Goal: Task Accomplishment & Management: Complete application form

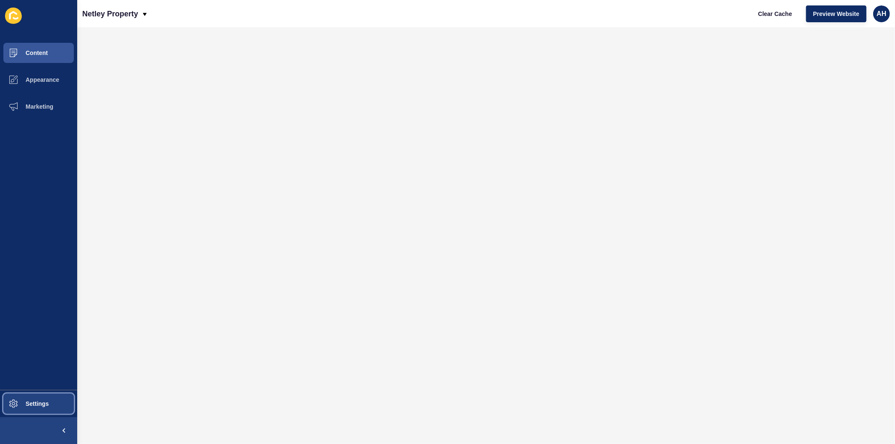
click at [34, 403] on span "Settings" at bounding box center [24, 403] width 50 height 7
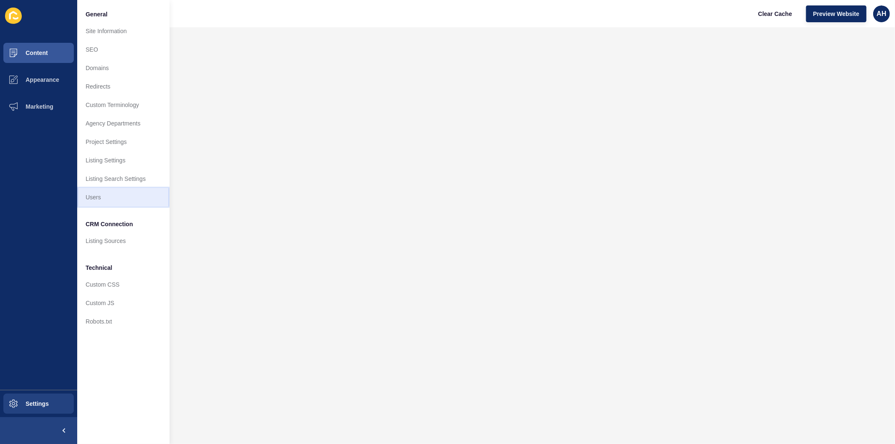
click at [98, 190] on link "Users" at bounding box center [123, 197] width 92 height 18
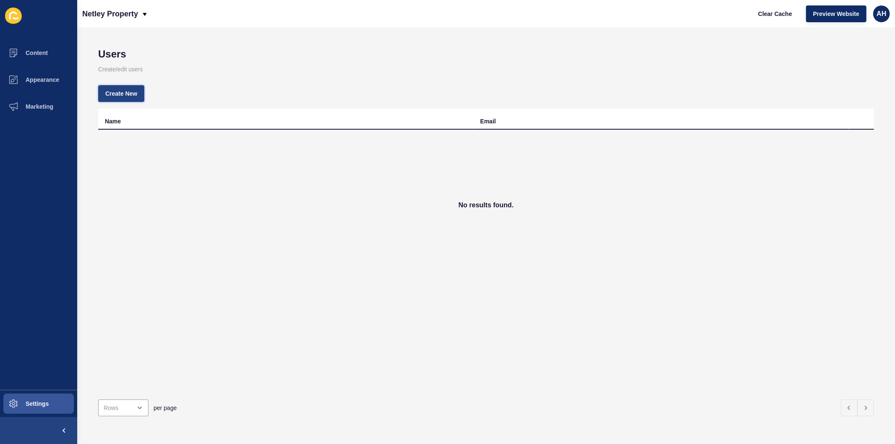
click at [128, 96] on span "Create New" at bounding box center [121, 93] width 32 height 8
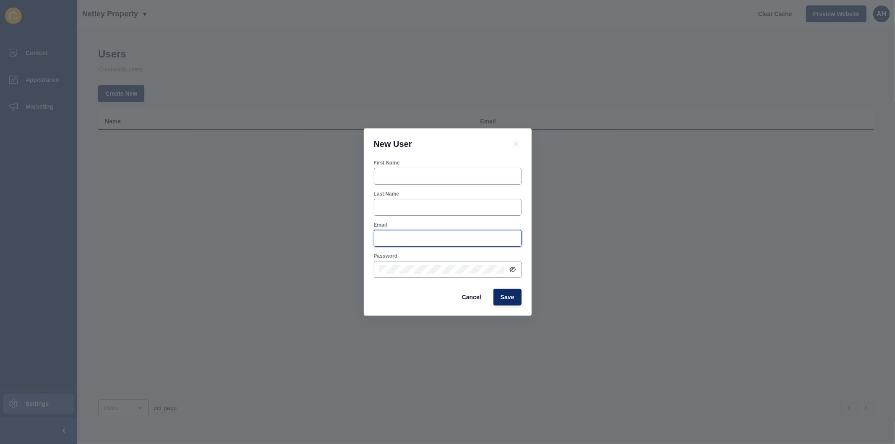
type input "[PERSON_NAME][EMAIL_ADDRESS][PERSON_NAME][DOMAIN_NAME]"
click at [392, 178] on input "First Name" at bounding box center [447, 176] width 137 height 8
type input "Jacqui"
paste input "jacqui@netleyproperty"
type input "[EMAIL_ADDRESS][DOMAIN_NAME]"
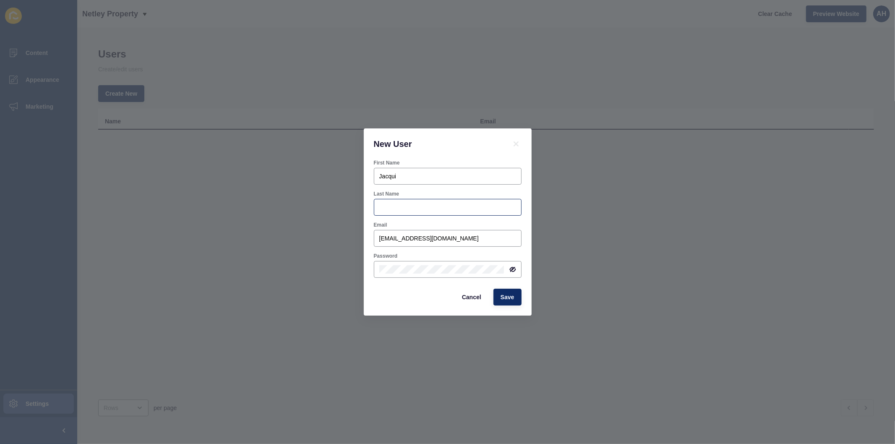
click at [379, 199] on div at bounding box center [448, 207] width 148 height 17
type input "[PERSON_NAME]"
click at [516, 267] on div at bounding box center [448, 269] width 148 height 17
click at [513, 268] on icon at bounding box center [512, 269] width 4 height 4
click at [637, 249] on div "New User First Name [PERSON_NAME] Last Name [PERSON_NAME] Email [PERSON_NAME][E…" at bounding box center [447, 222] width 895 height 444
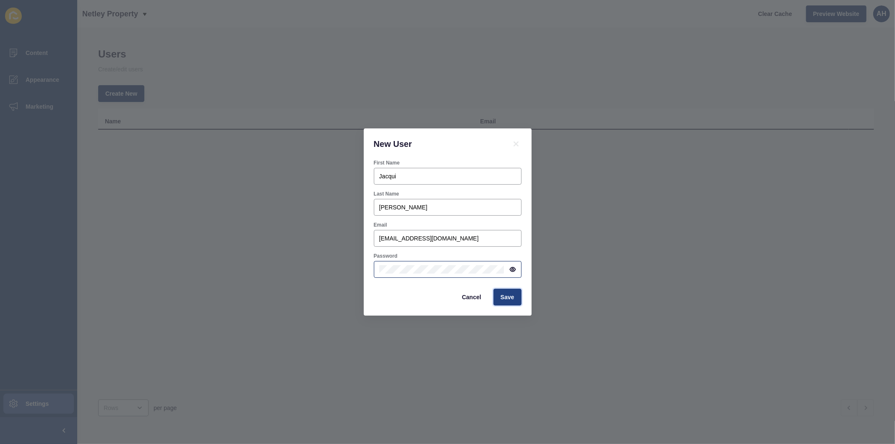
click at [502, 301] on span "Save" at bounding box center [508, 297] width 14 height 8
